Goal: Task Accomplishment & Management: Use online tool/utility

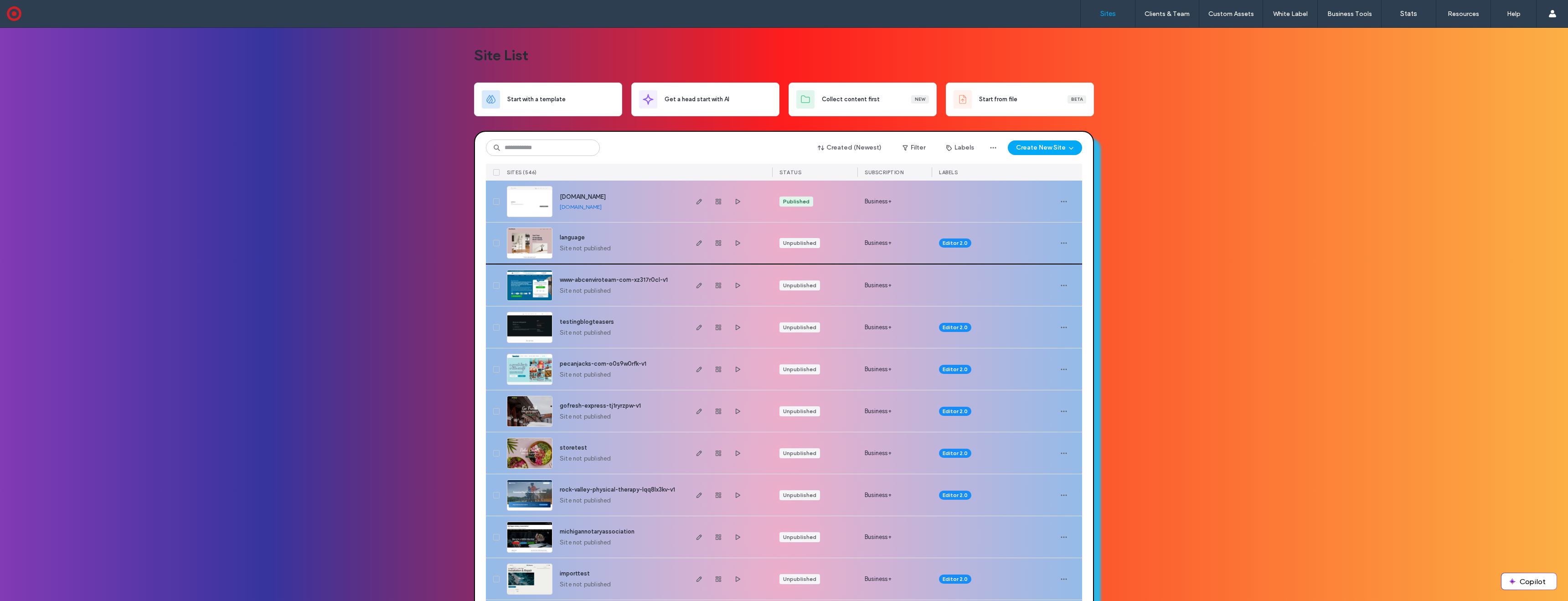
click at [541, 239] on img at bounding box center [530, 259] width 45 height 62
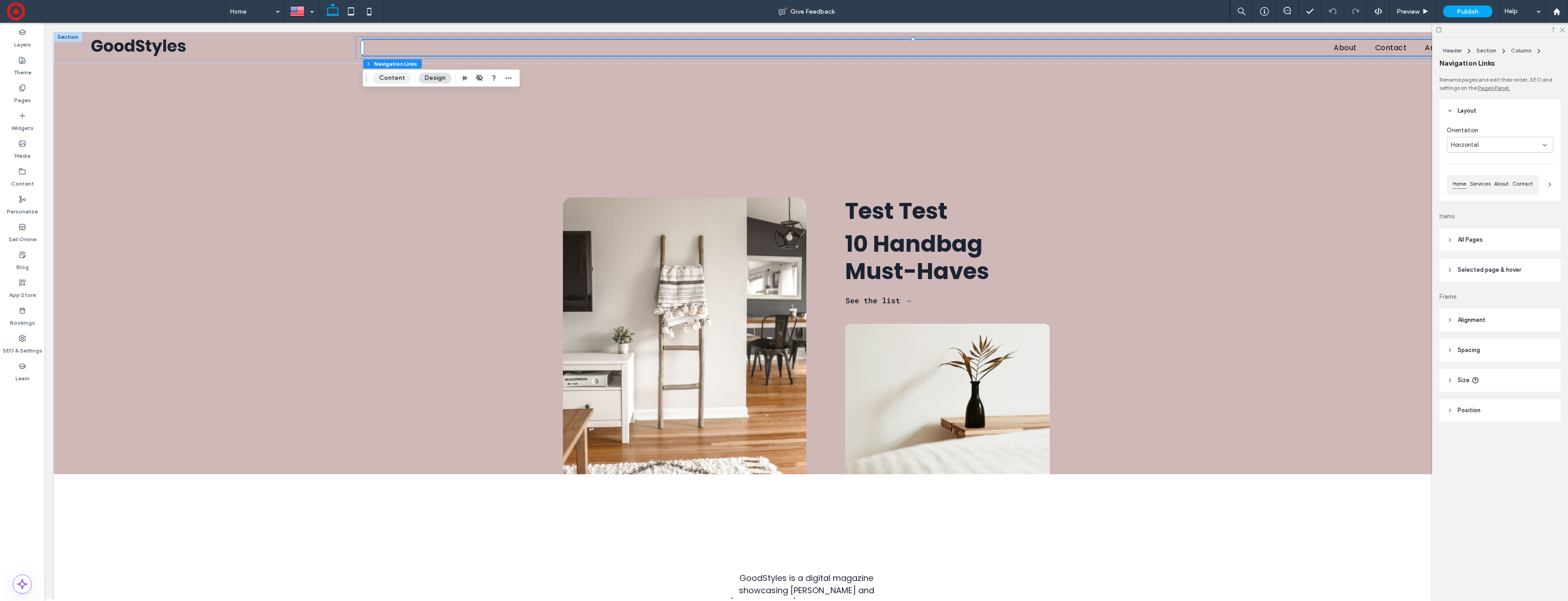
click at [391, 77] on button "Content" at bounding box center [391, 78] width 38 height 11
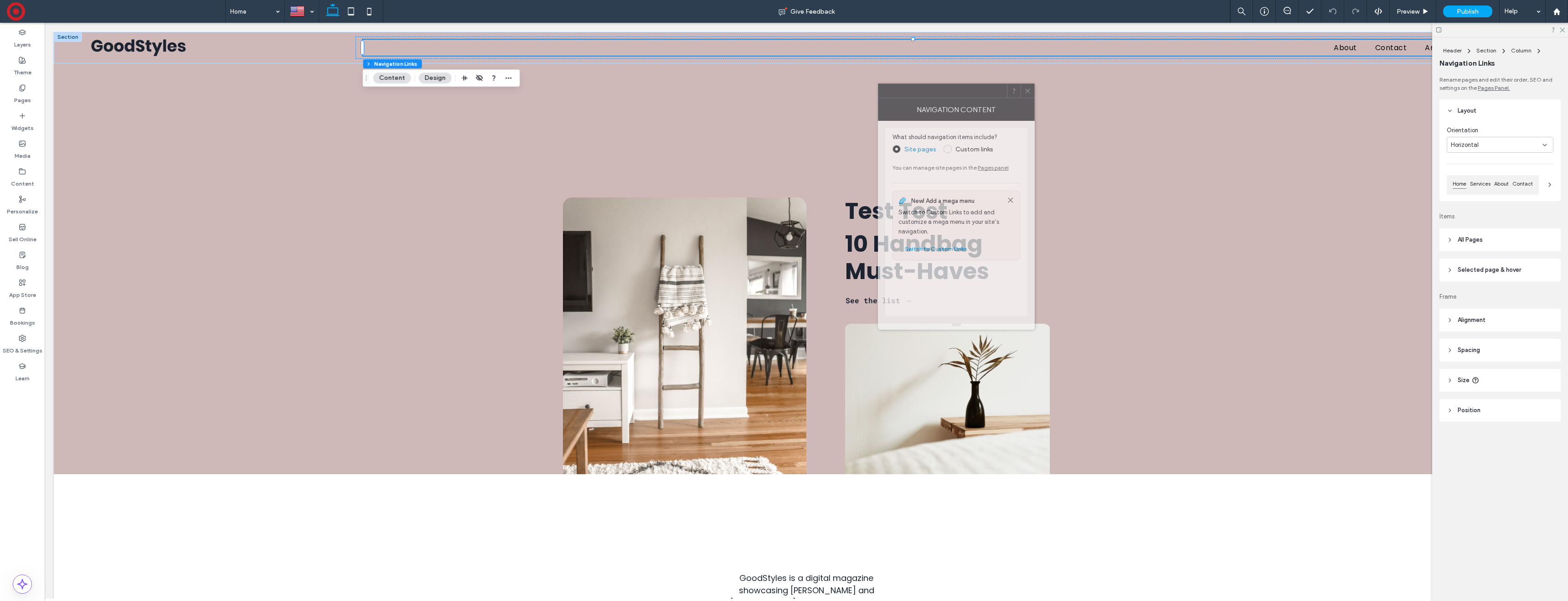
drag, startPoint x: 1486, startPoint y: 191, endPoint x: 962, endPoint y: 99, distance: 532.0
click at [962, 98] on div at bounding box center [942, 91] width 128 height 14
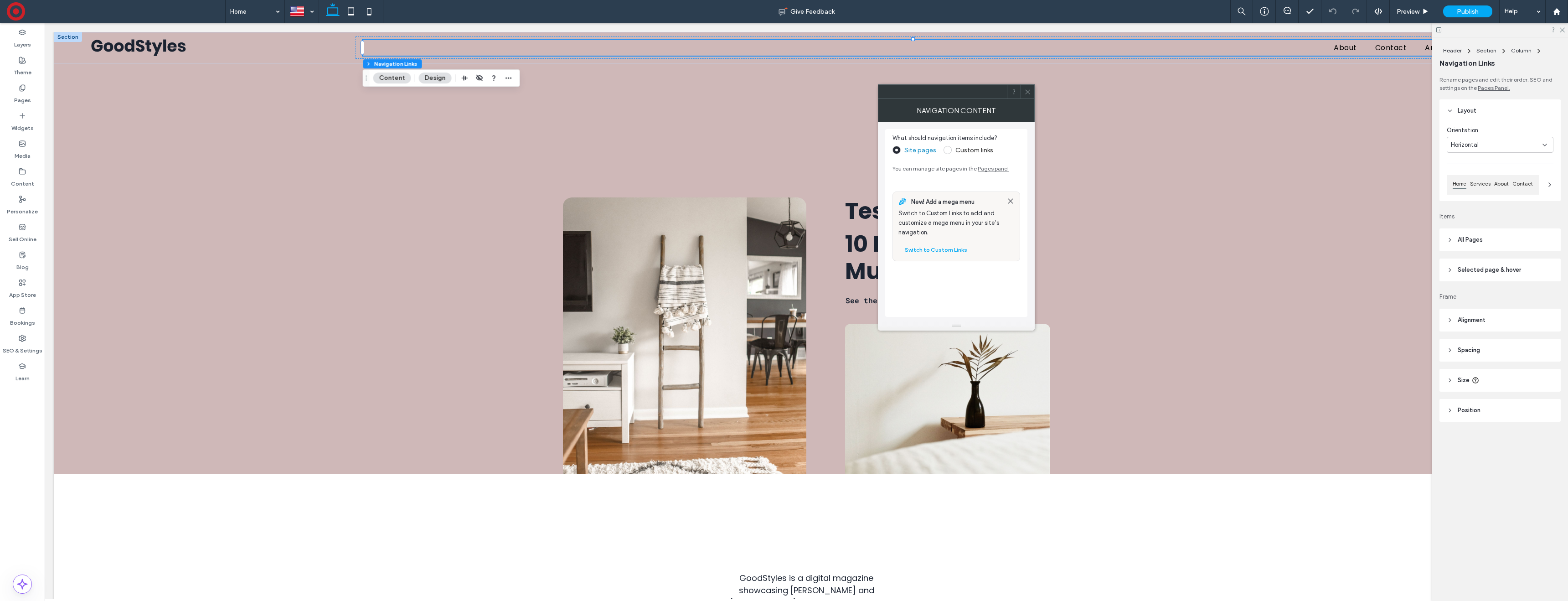
click at [964, 146] on label "Custom links" at bounding box center [968, 150] width 50 height 8
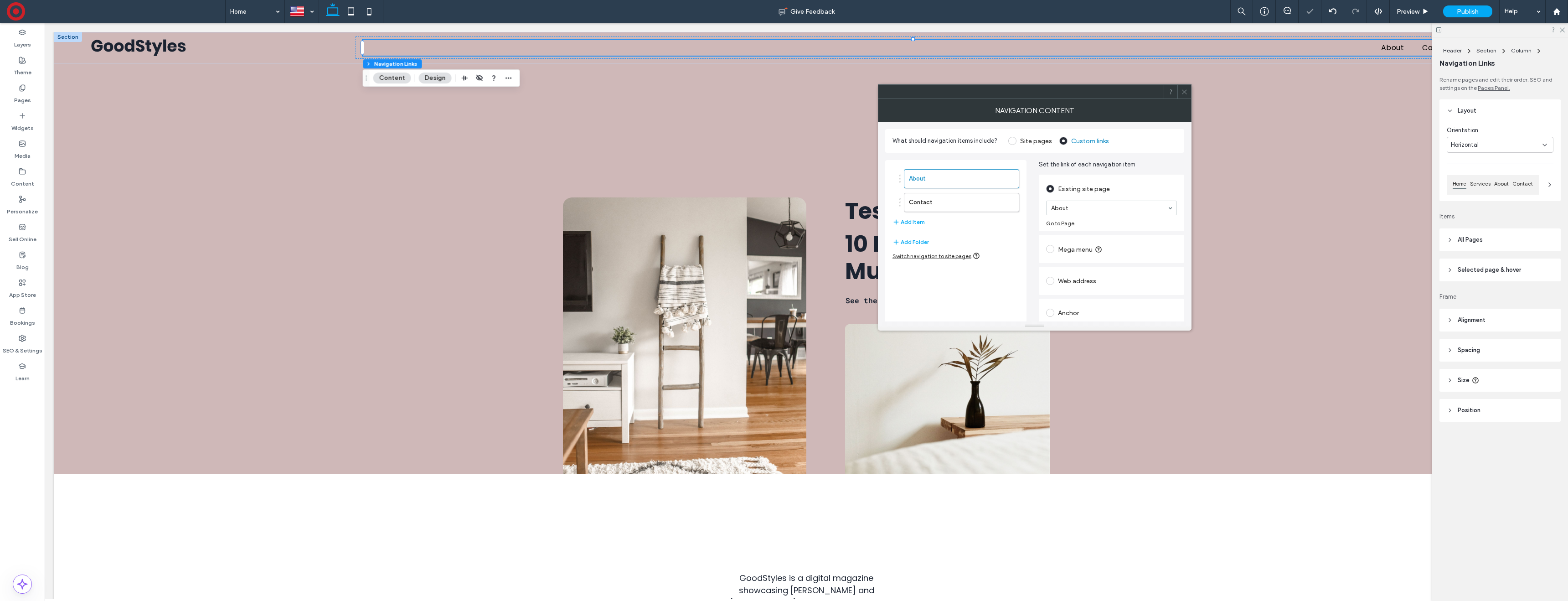
click at [1120, 250] on div "Mega menu" at bounding box center [1111, 249] width 131 height 15
click at [1094, 254] on button "Edit mega menu" at bounding box center [1075, 255] width 58 height 15
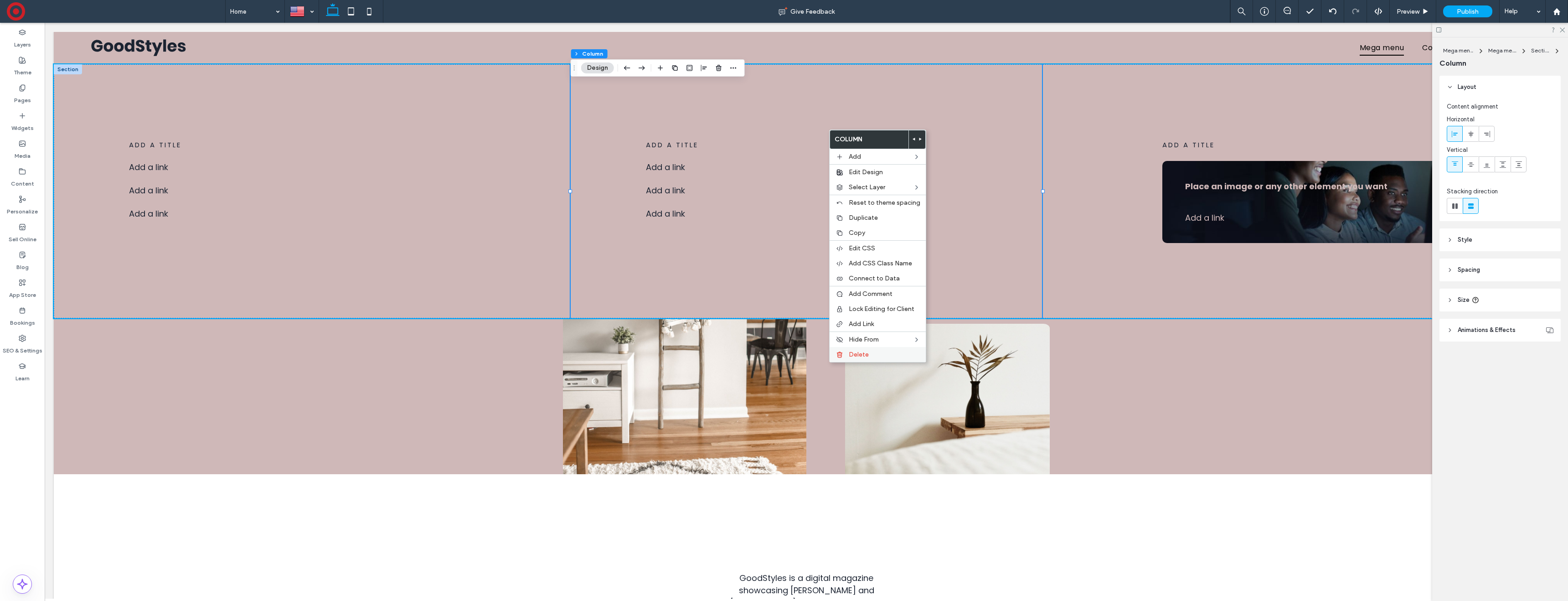
click at [893, 354] on label "Delete" at bounding box center [884, 355] width 72 height 8
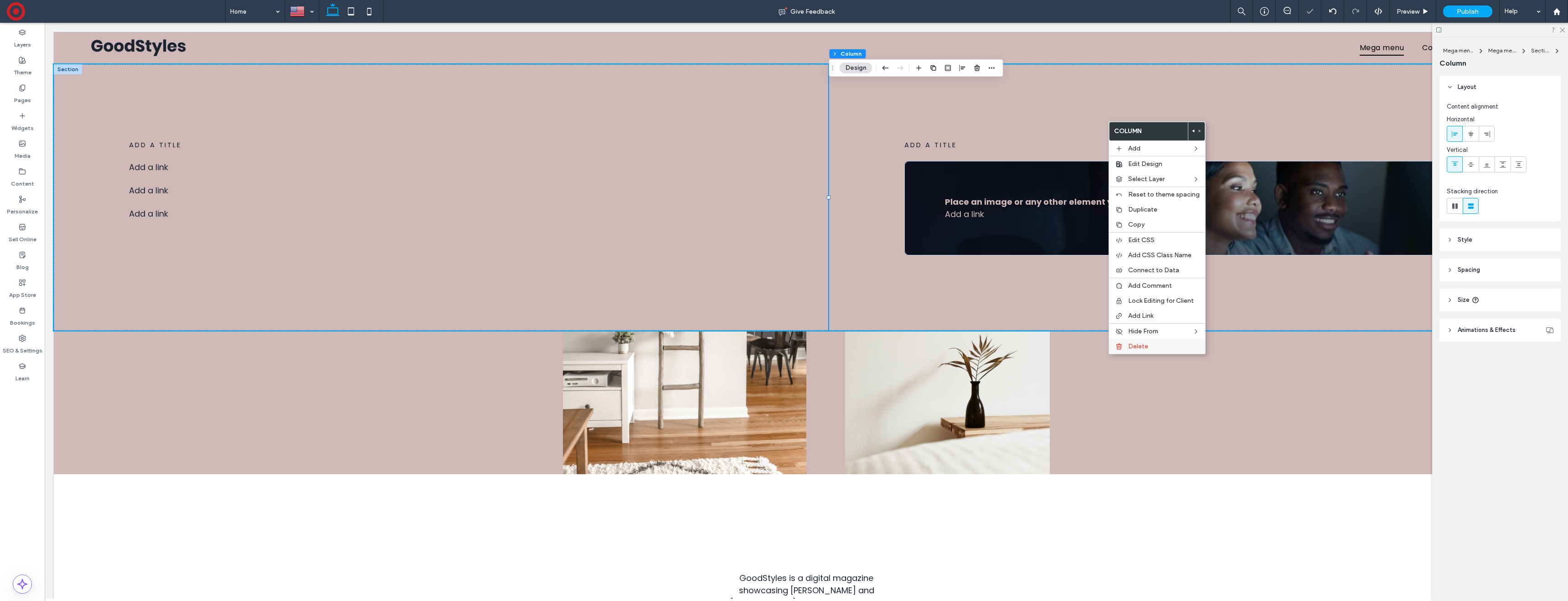
click at [1145, 346] on span "Delete" at bounding box center [1138, 346] width 20 height 8
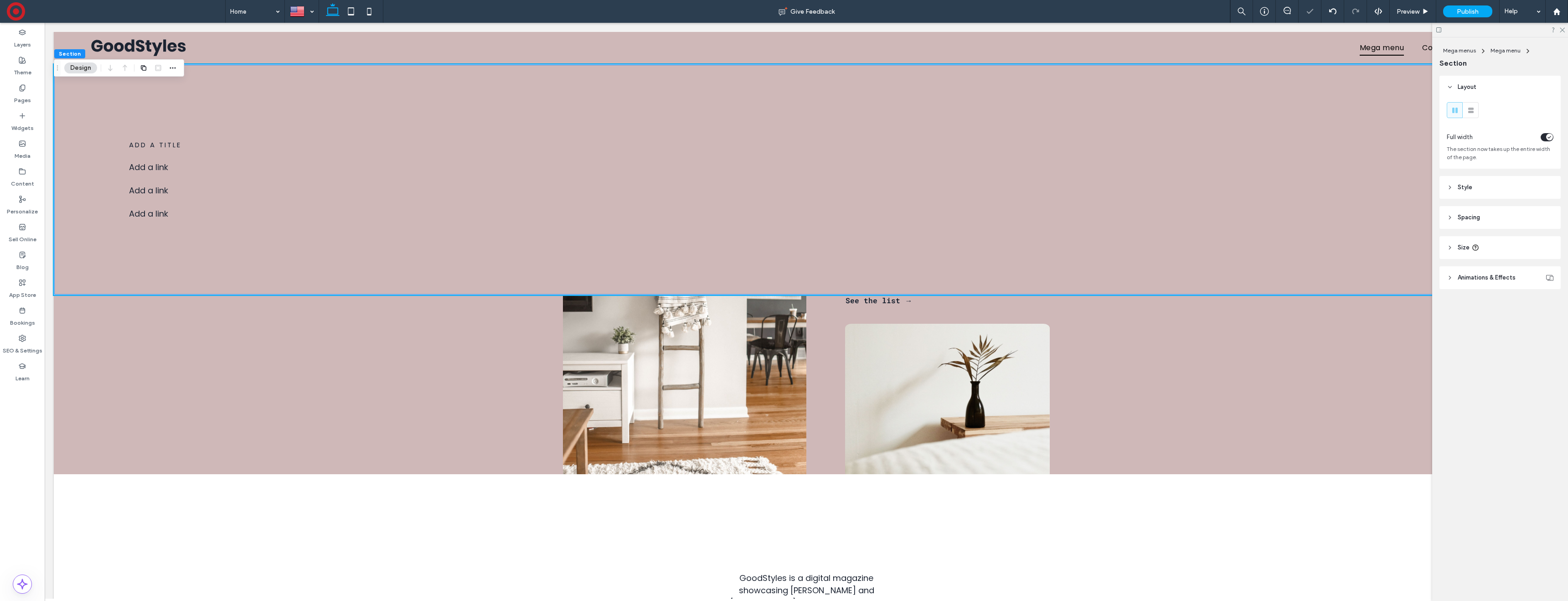
click at [80, 66] on button "Design" at bounding box center [81, 68] width 33 height 11
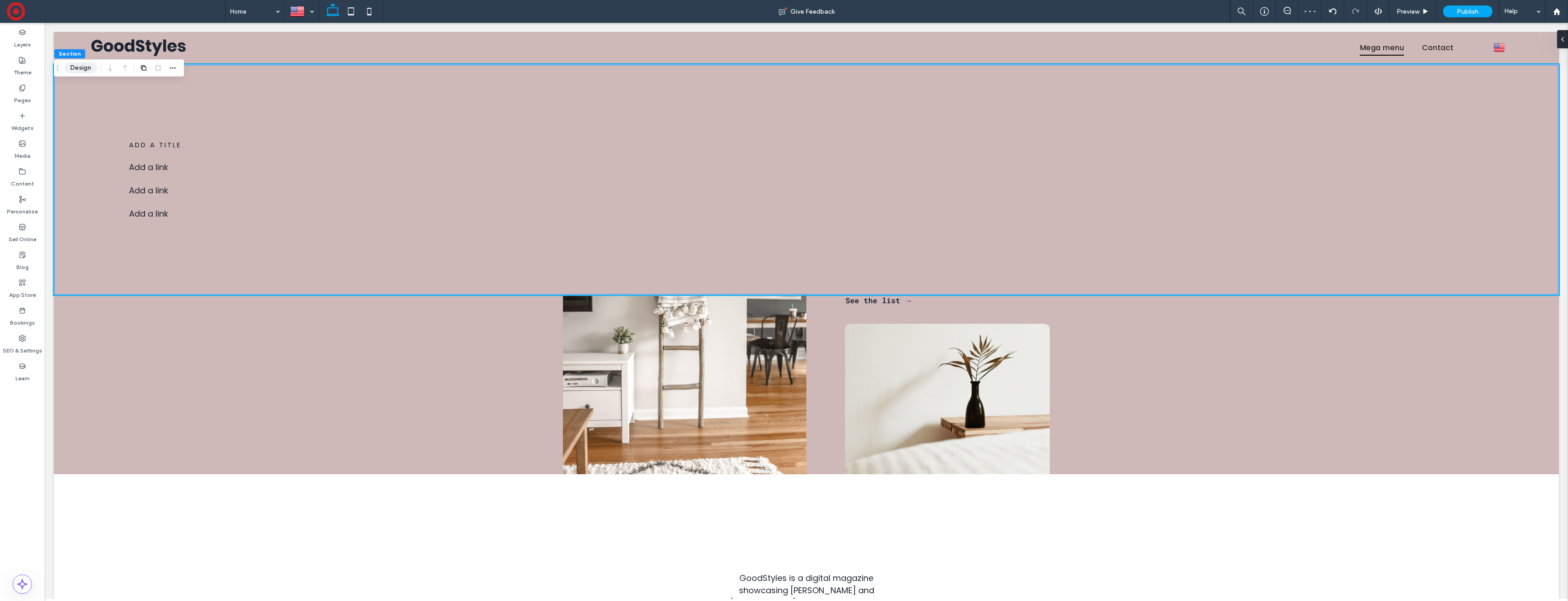
click at [80, 66] on button "Design" at bounding box center [81, 68] width 33 height 11
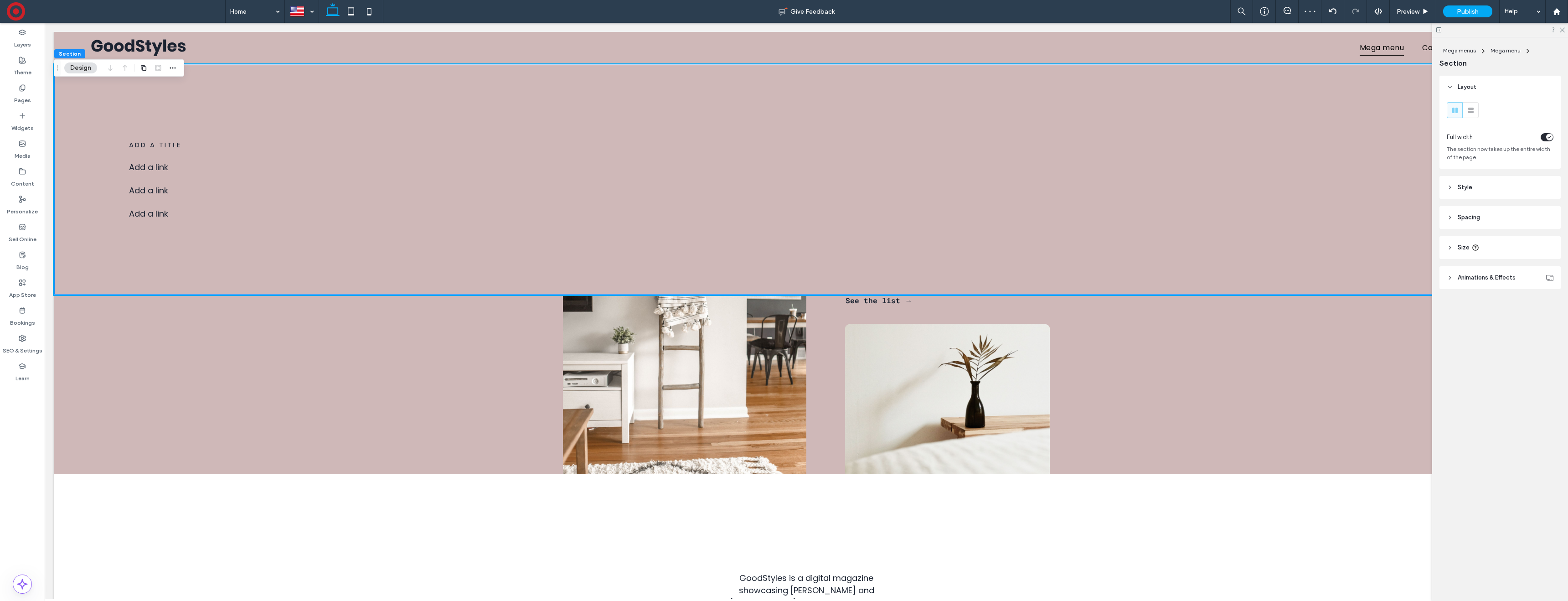
click at [1487, 185] on header "Style" at bounding box center [1500, 188] width 122 height 23
click at [1546, 239] on div "rgba(207, 184, 184, 1)" at bounding box center [1548, 240] width 8 height 8
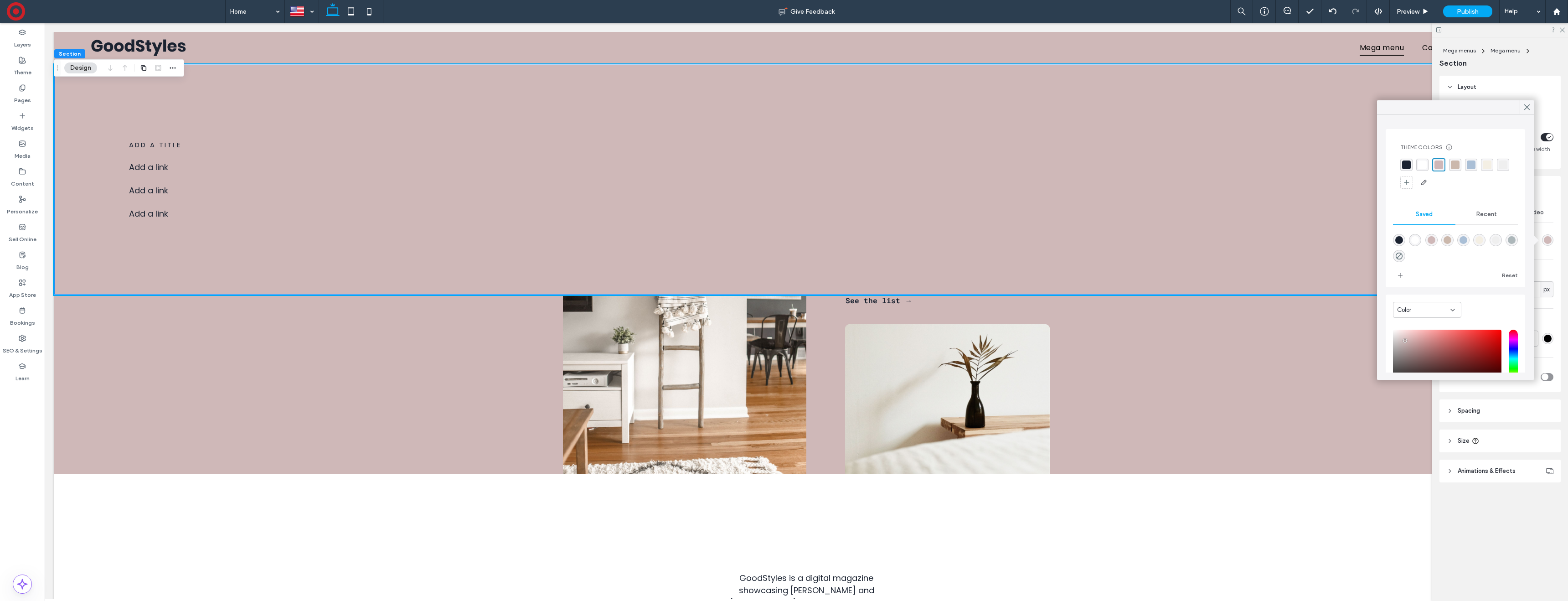
click at [1422, 163] on div "rgba(255, 255, 255, 1)" at bounding box center [1422, 165] width 8 height 8
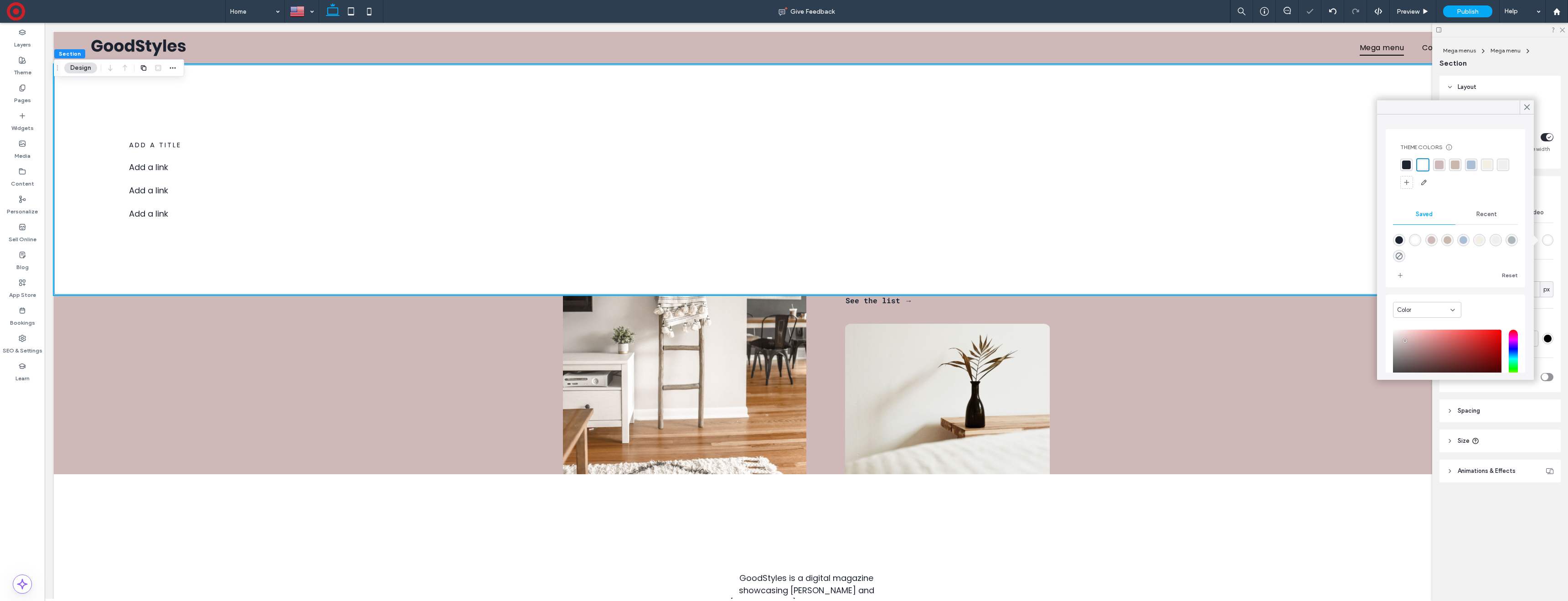
scroll to position [1, 0]
drag, startPoint x: 1529, startPoint y: 105, endPoint x: 1473, endPoint y: 109, distance: 56.1
click at [1520, 106] on div at bounding box center [1526, 107] width 14 height 14
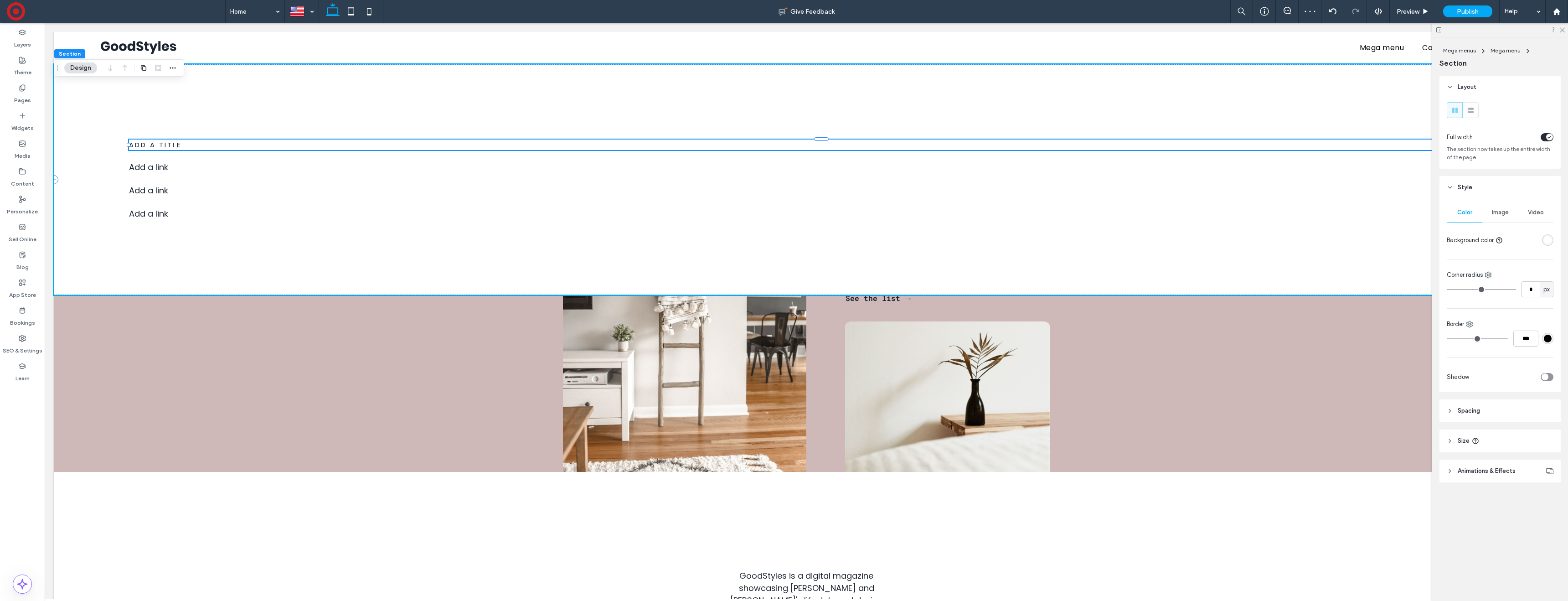
scroll to position [2, 0]
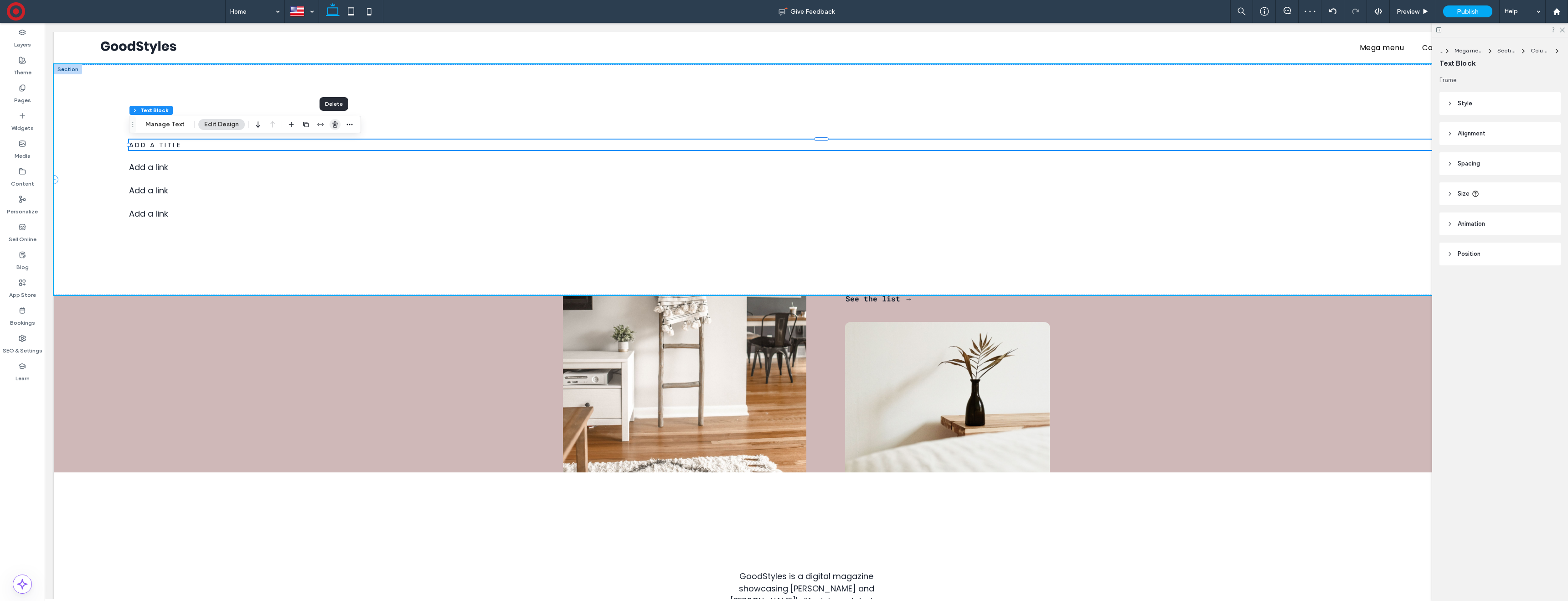
click at [334, 123] on icon "button" at bounding box center [335, 124] width 7 height 7
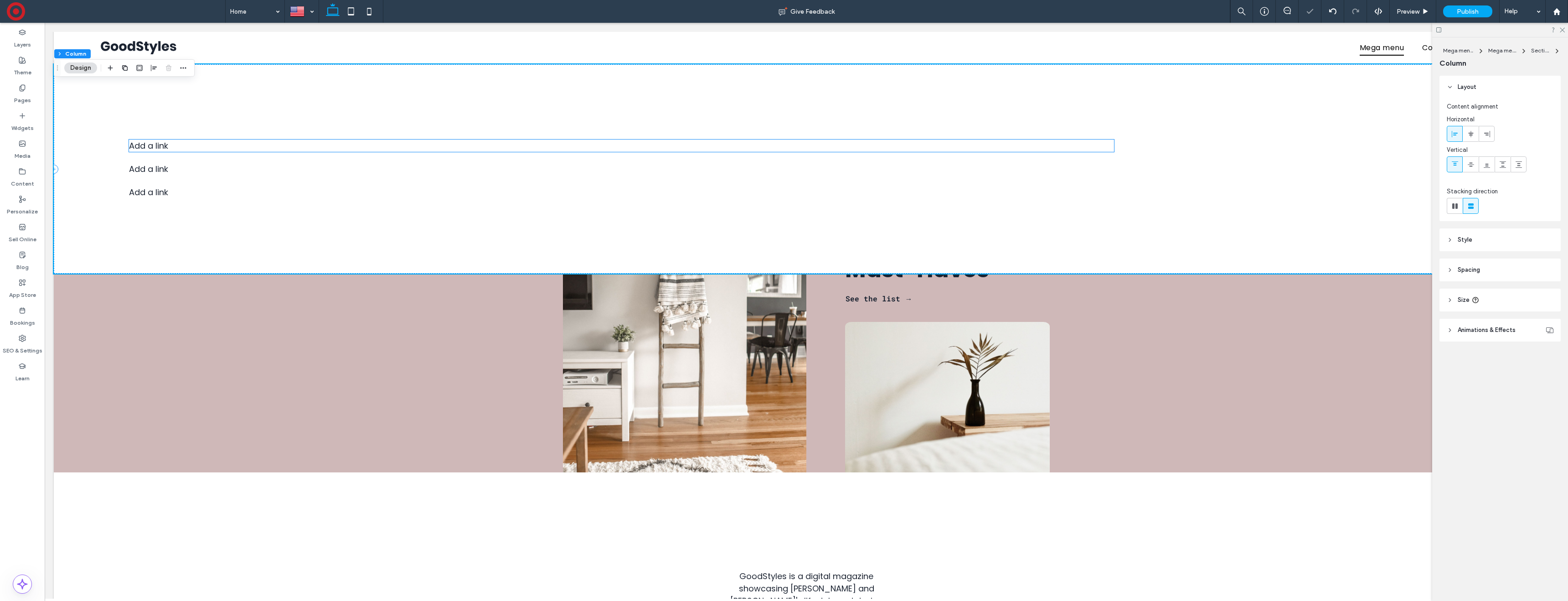
click at [178, 144] on p "Add a link ﻿" at bounding box center [621, 145] width 985 height 12
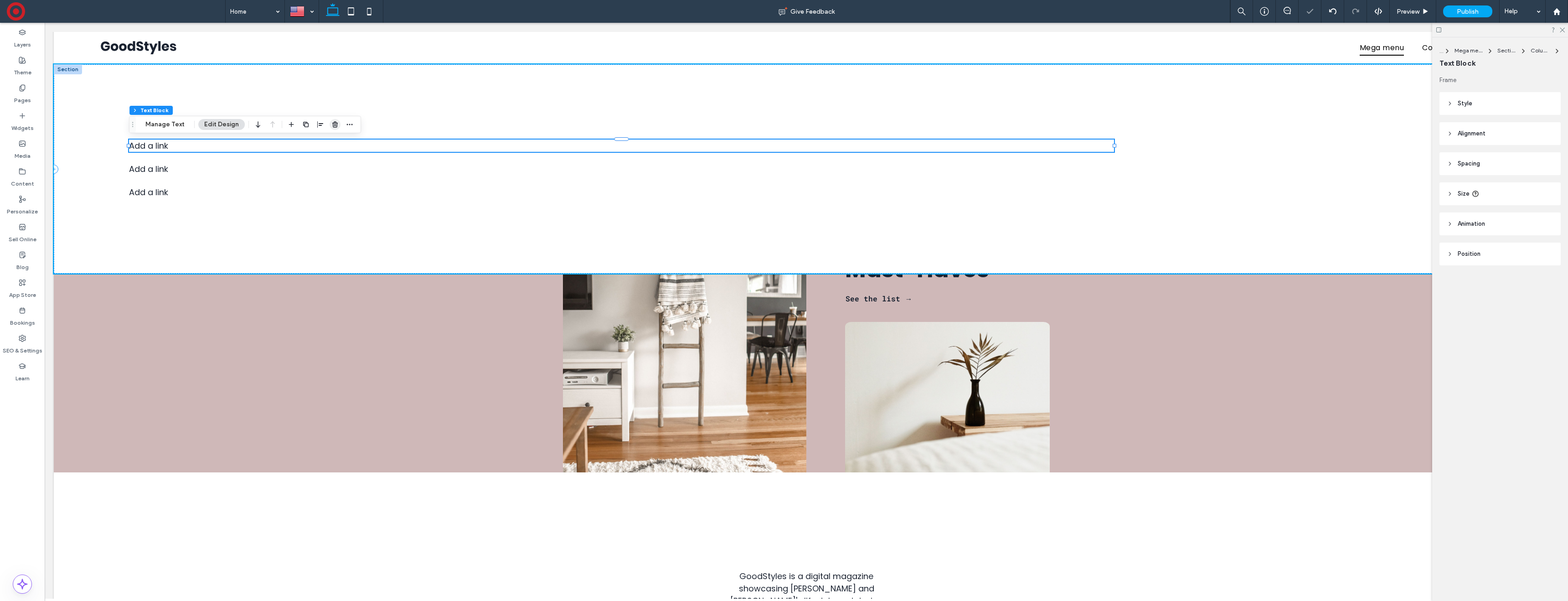
click at [332, 124] on icon "button" at bounding box center [335, 124] width 7 height 7
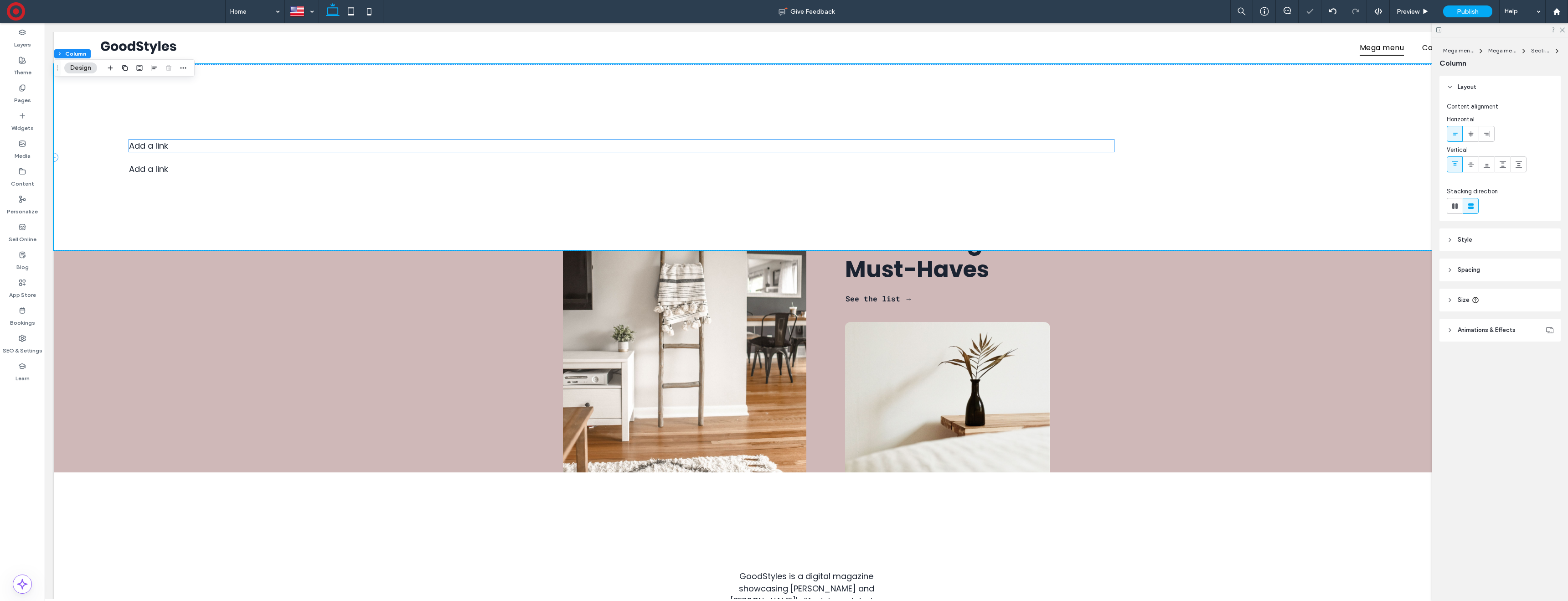
click at [183, 149] on p "Add a link ﻿" at bounding box center [621, 145] width 985 height 12
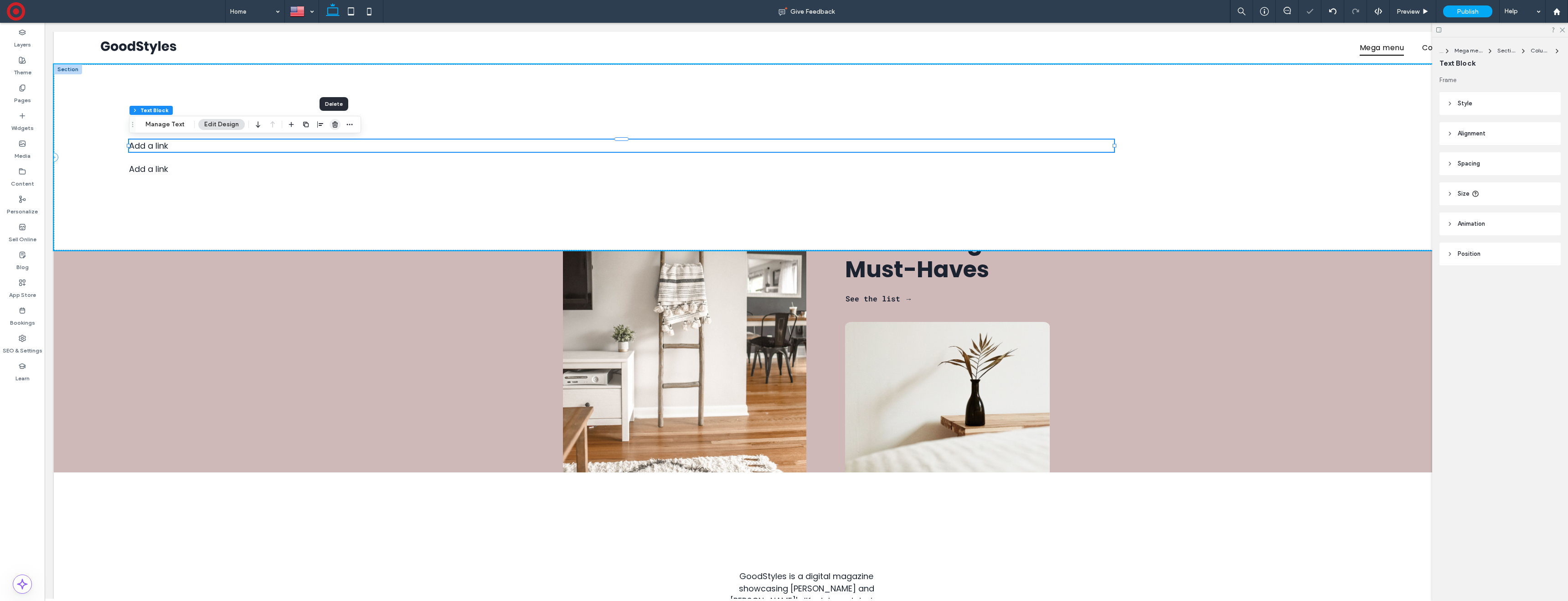
click at [333, 124] on icon "button" at bounding box center [335, 124] width 7 height 7
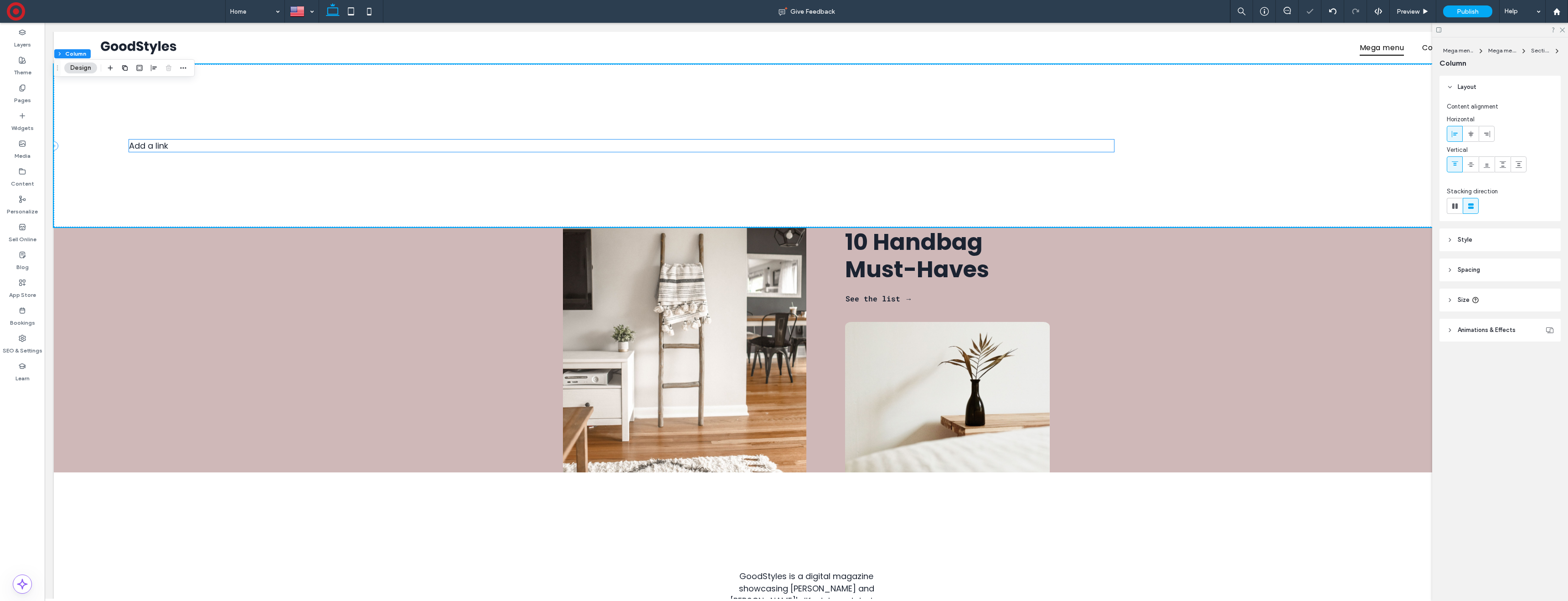
click at [225, 149] on p "Add a link ﻿" at bounding box center [621, 145] width 985 height 12
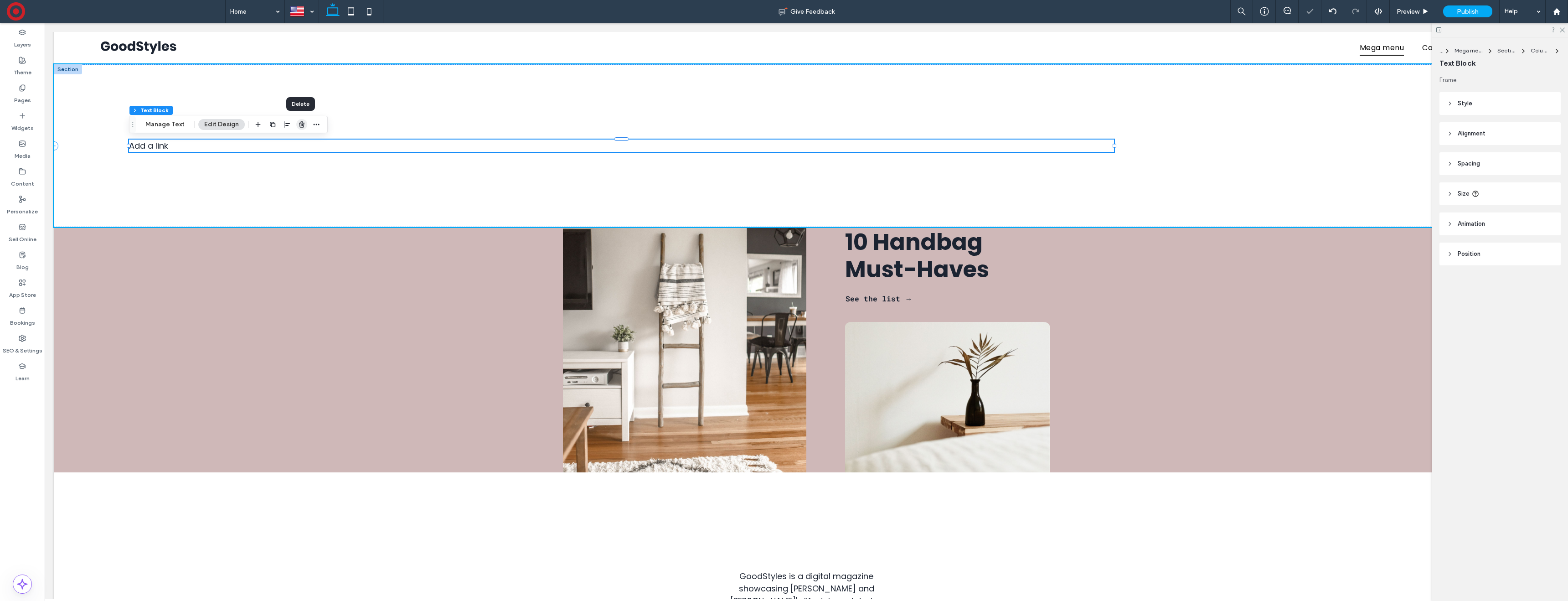
click at [298, 124] on icon "button" at bounding box center [301, 124] width 7 height 7
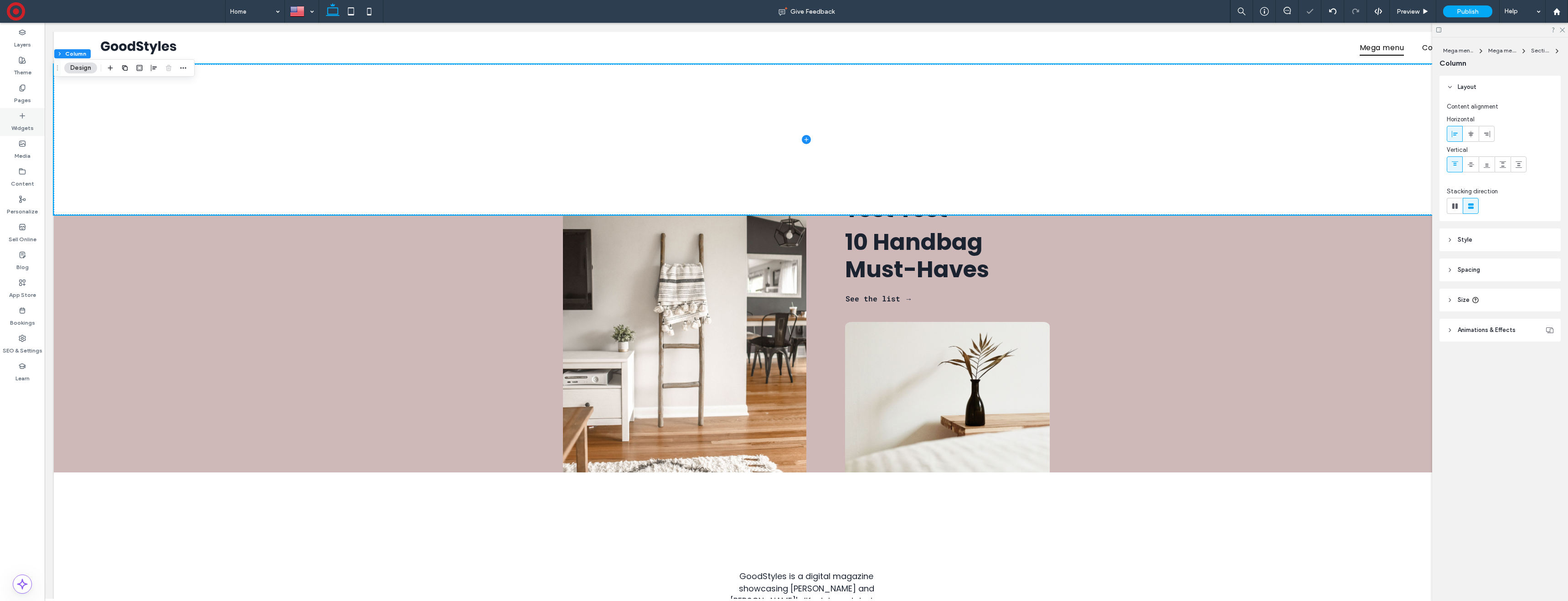
click at [26, 121] on label "Widgets" at bounding box center [22, 125] width 22 height 13
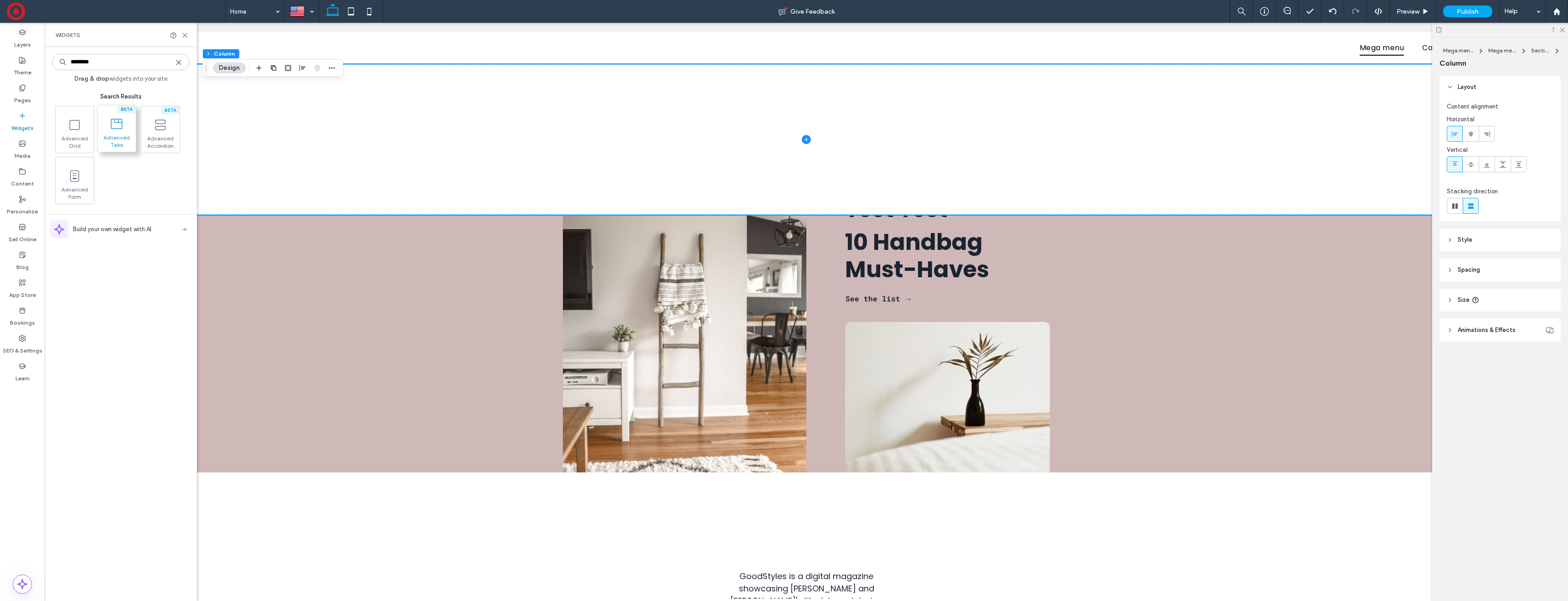
type input "********"
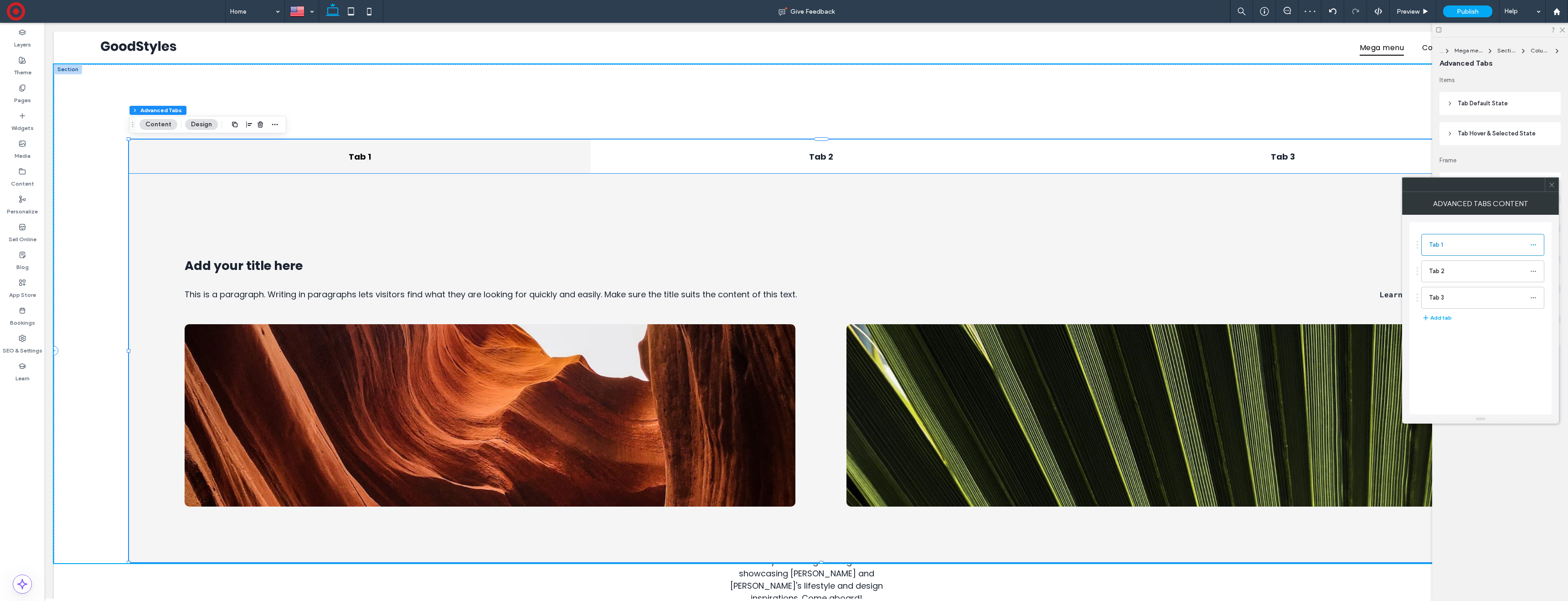
click at [1189, 232] on div "This is a paragraph. Writing in paragraphs lets visitors find what they are loo…" at bounding box center [821, 368] width 1385 height 389
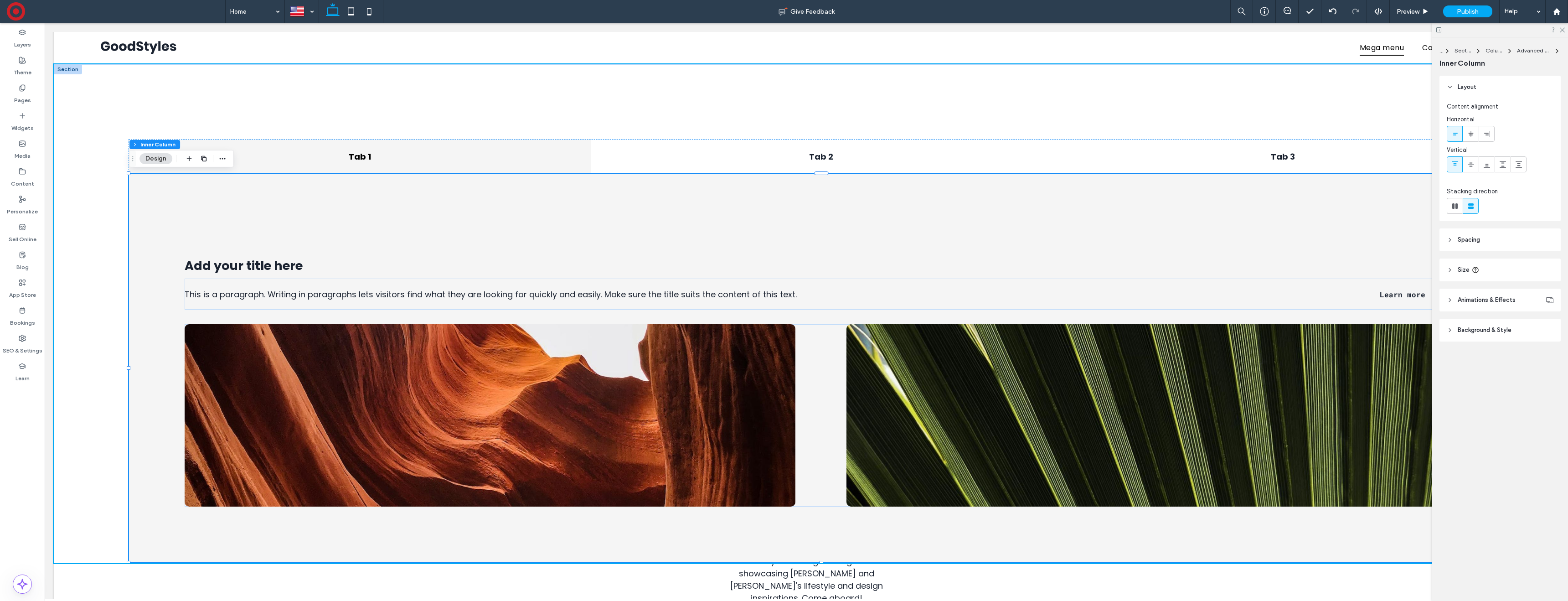
click at [1502, 326] on span "Background & Style" at bounding box center [1485, 330] width 54 height 9
click at [1549, 381] on use "rgba(0, 0, 0, 0)" at bounding box center [1547, 382] width 7 height 7
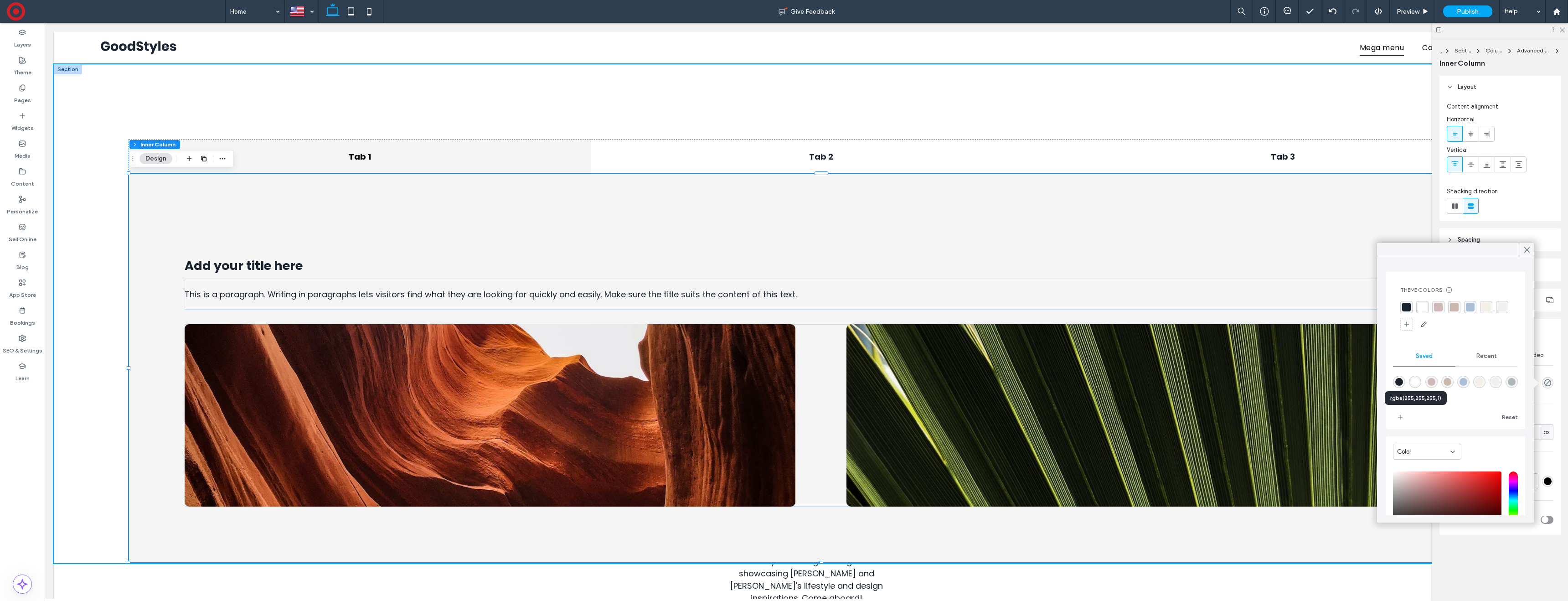
click at [1419, 380] on div "rgba(255,255,255,1)" at bounding box center [1415, 382] width 8 height 8
type input "*******"
type input "***"
type input "****"
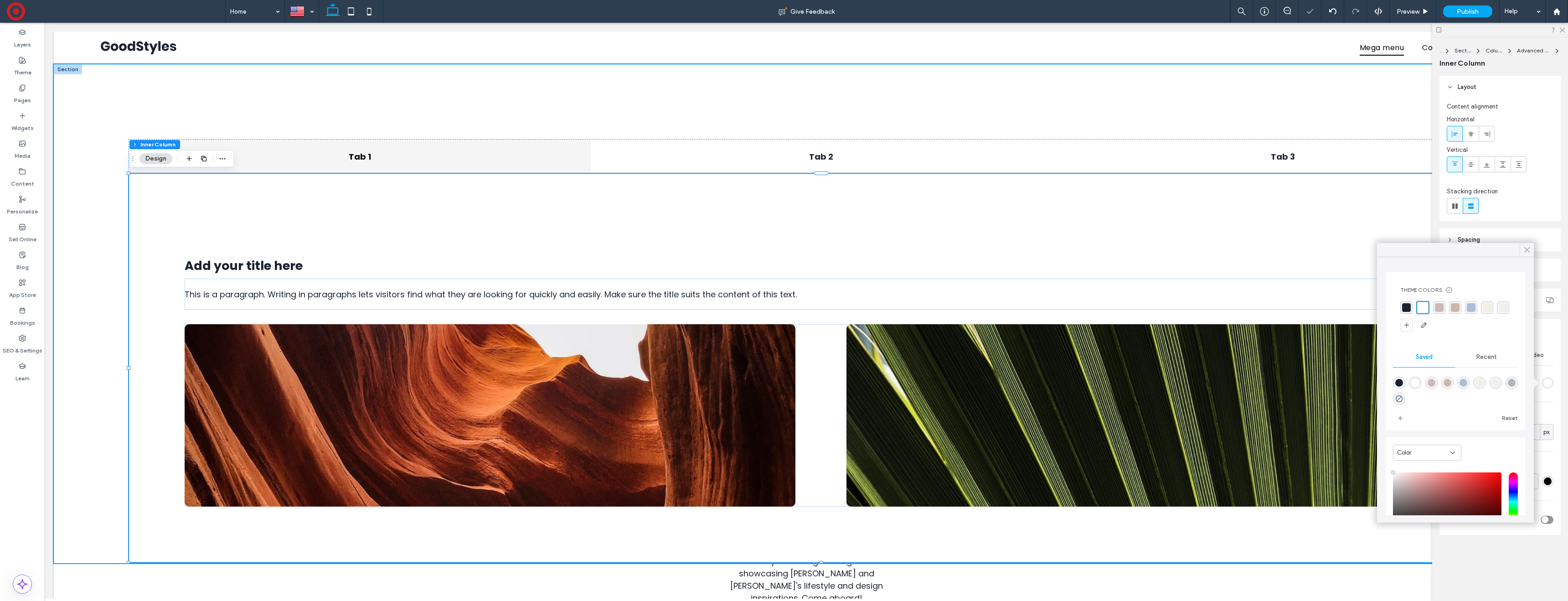
click at [1528, 250] on icon at bounding box center [1526, 249] width 8 height 8
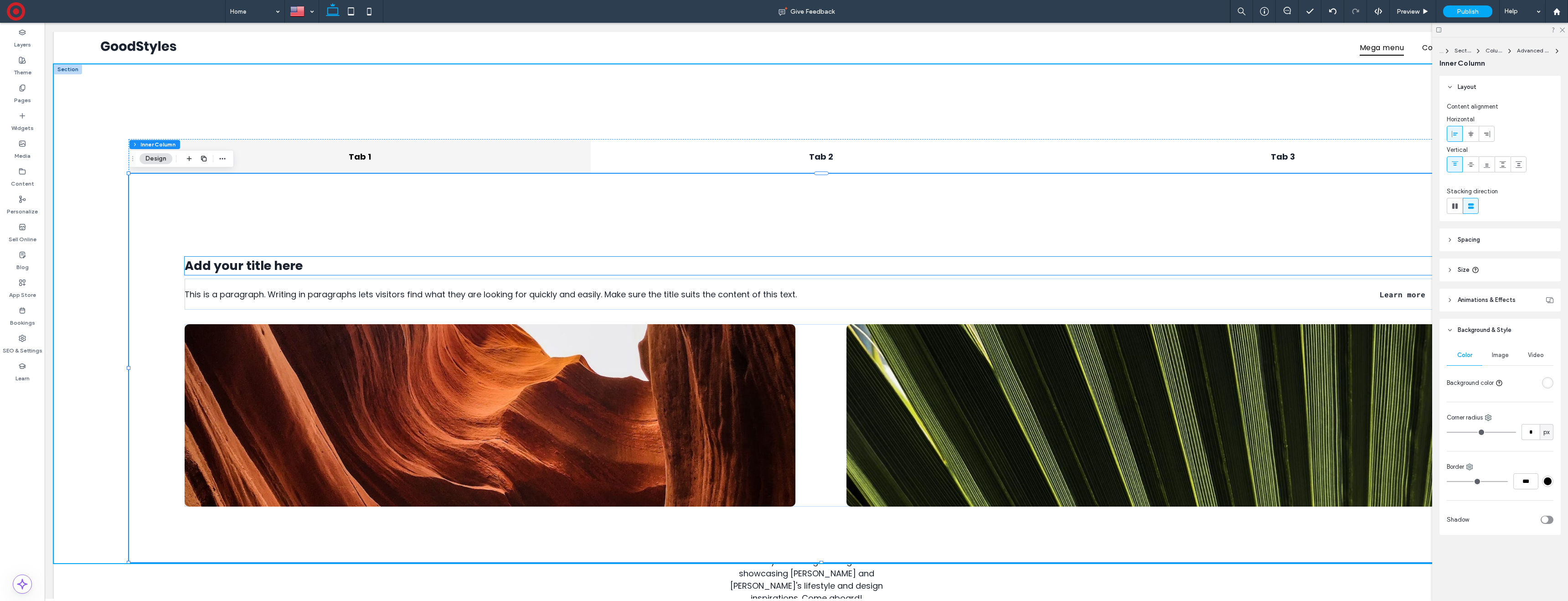
click at [307, 268] on h2 "Add your title here" at bounding box center [821, 266] width 1272 height 18
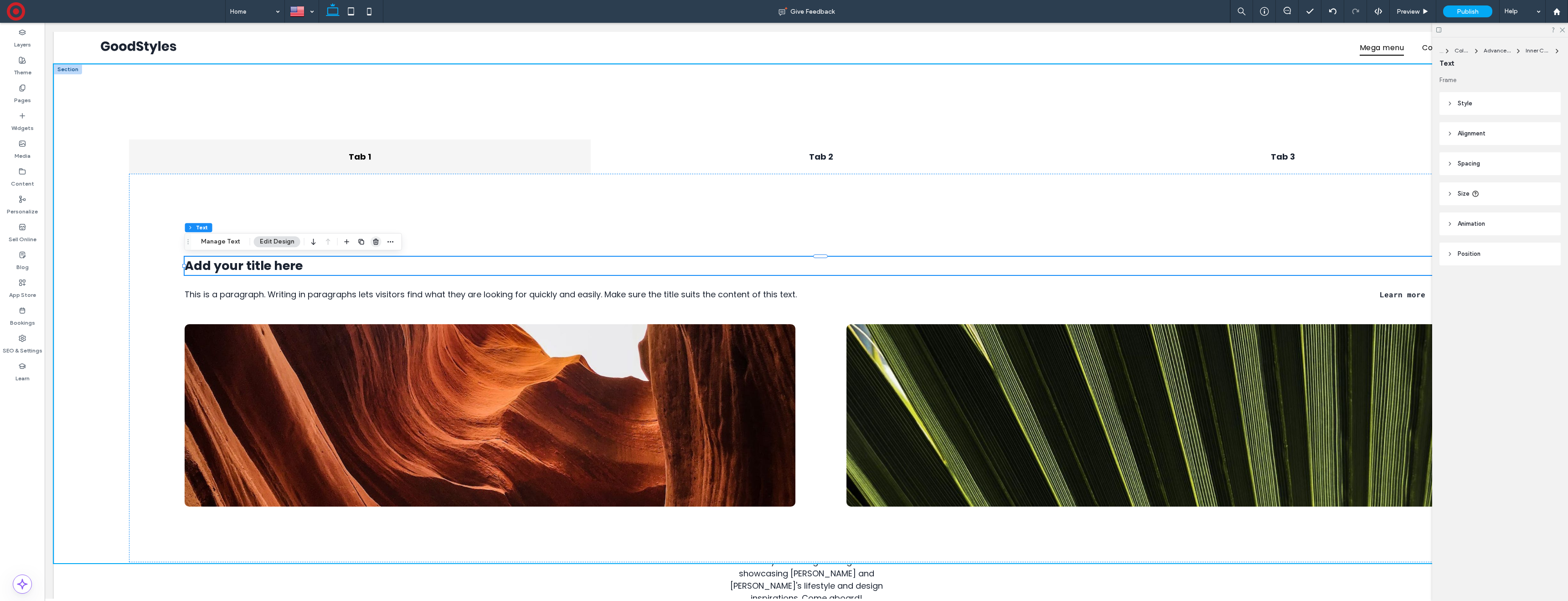
drag, startPoint x: 373, startPoint y: 242, endPoint x: 328, endPoint y: 219, distance: 50.5
click at [373, 242] on use "button" at bounding box center [375, 242] width 5 height 6
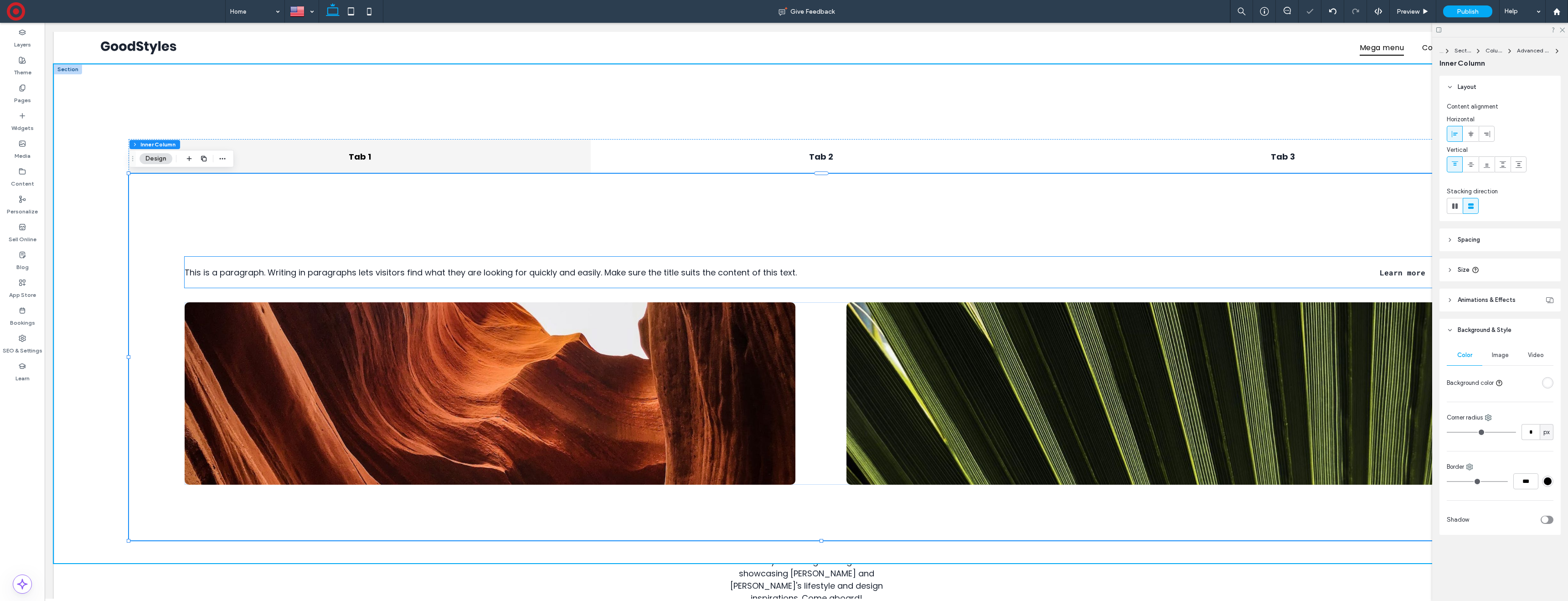
click at [508, 267] on span "This is a paragraph. Writing in paragraphs lets visitors find what they are loo…" at bounding box center [491, 272] width 612 height 12
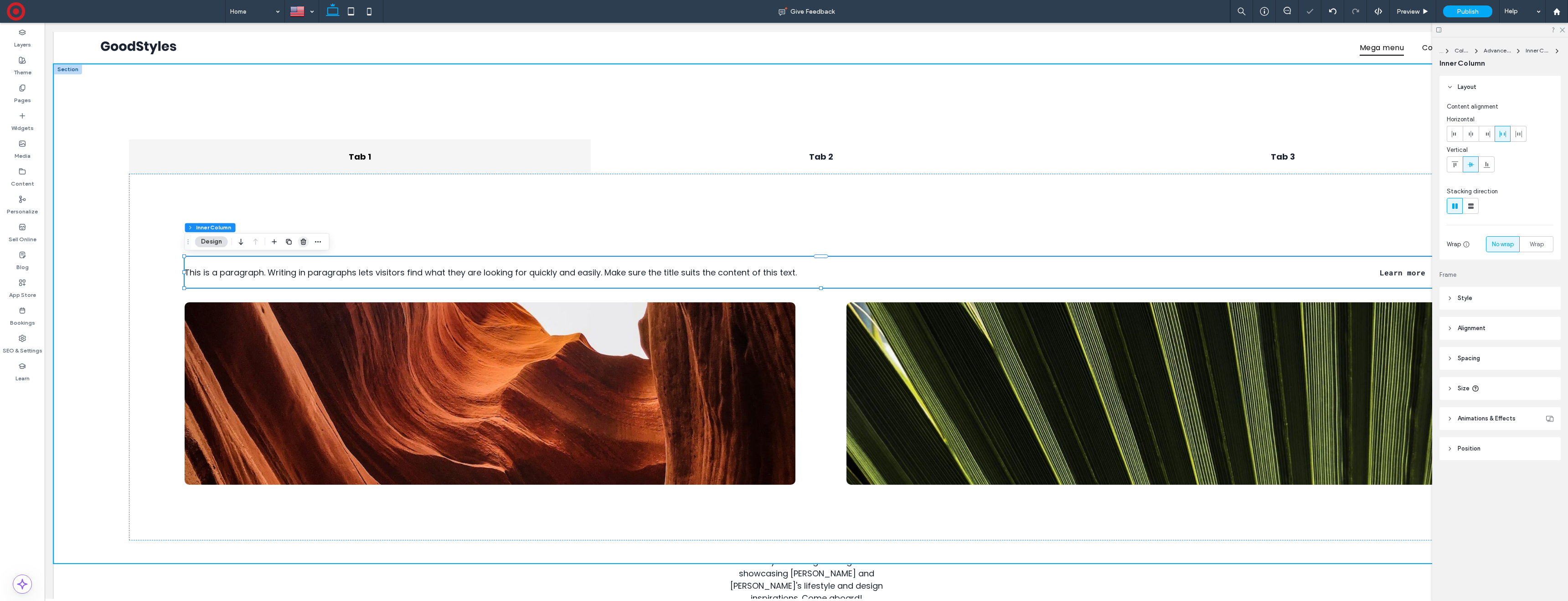
drag, startPoint x: 301, startPoint y: 238, endPoint x: 306, endPoint y: 238, distance: 5.0
click at [306, 238] on icon "button" at bounding box center [303, 241] width 7 height 7
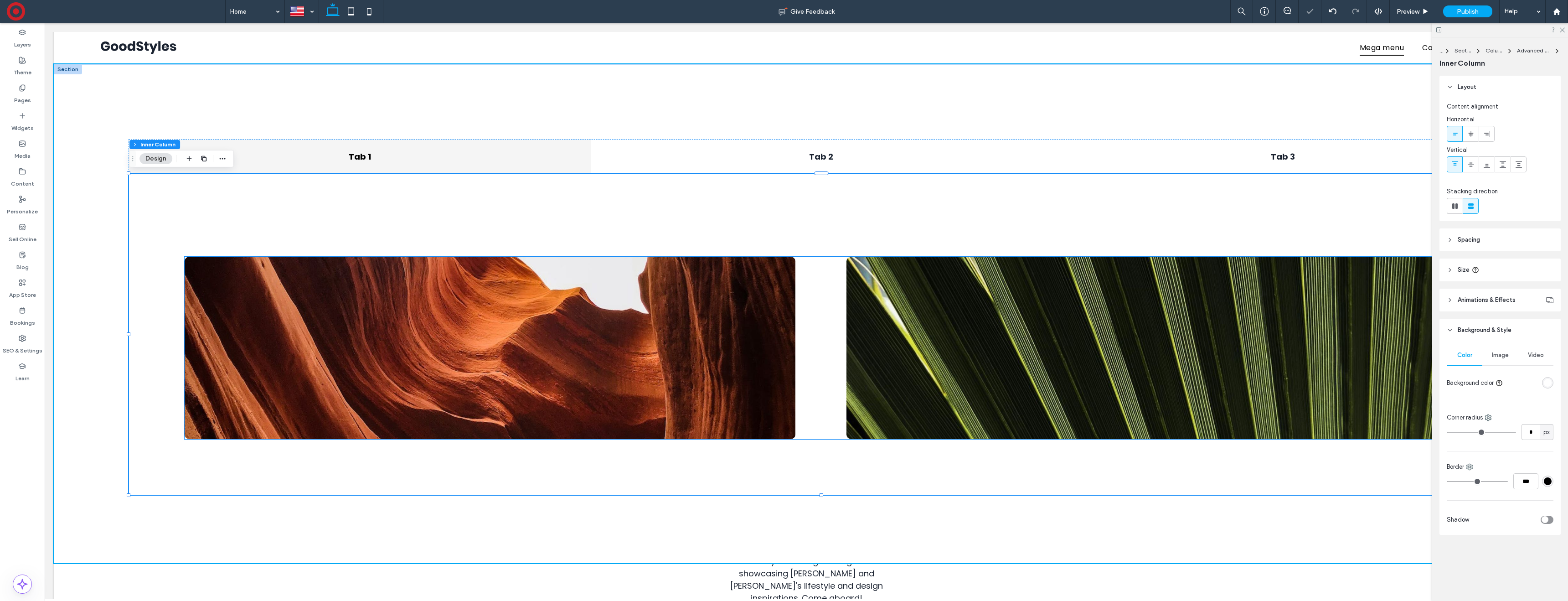
click at [817, 316] on div at bounding box center [821, 348] width 1273 height 182
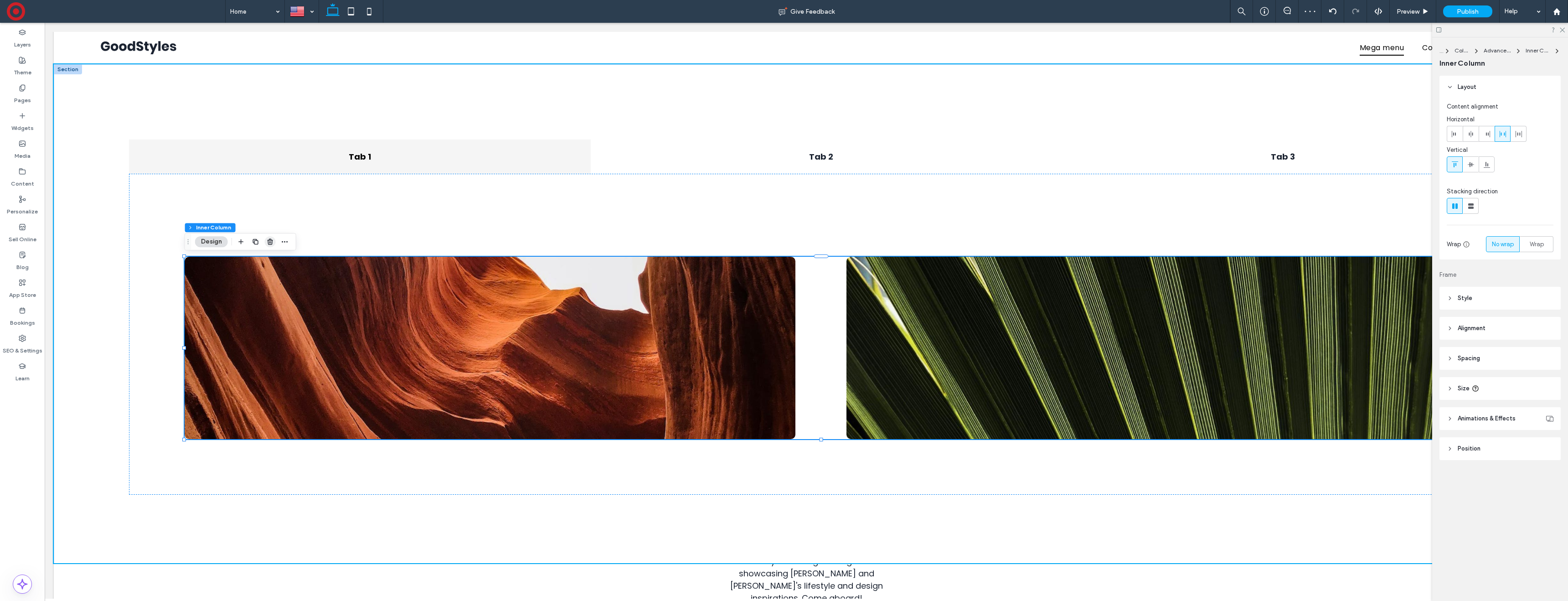
click at [268, 242] on icon "button" at bounding box center [270, 241] width 7 height 7
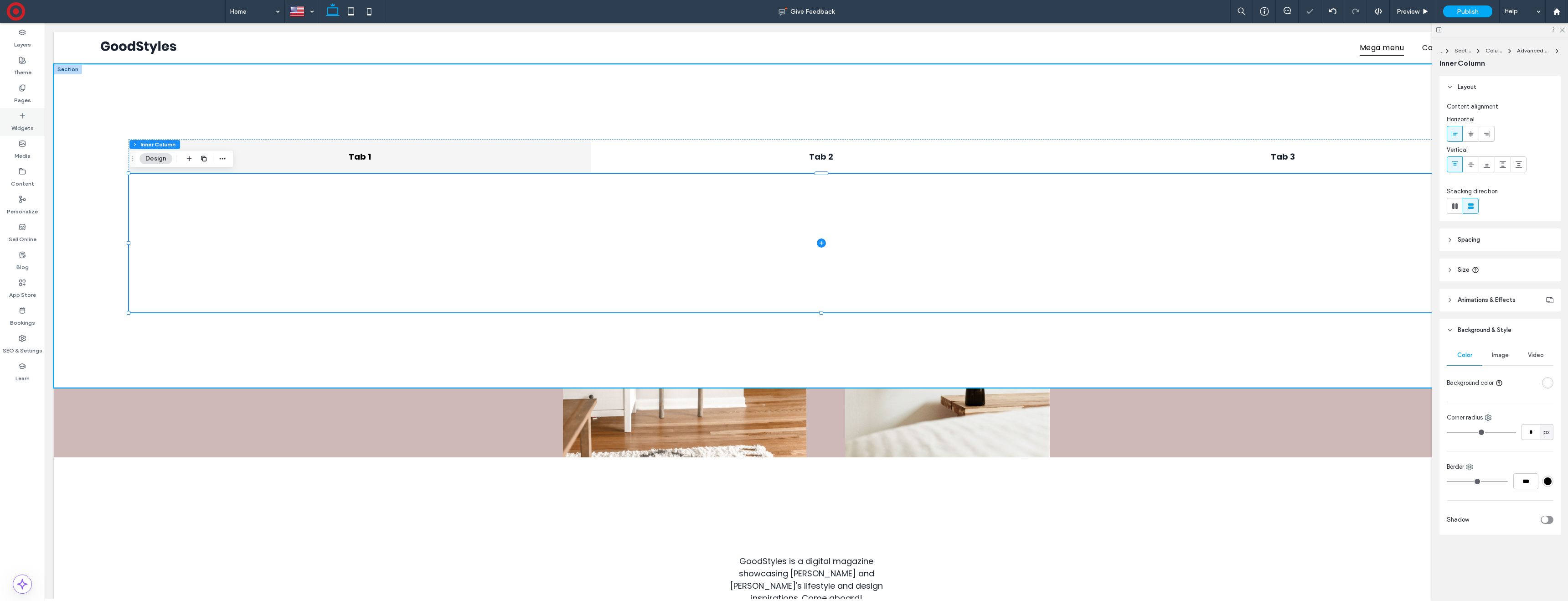
click at [22, 122] on label "Widgets" at bounding box center [22, 125] width 22 height 13
